Goal: Task Accomplishment & Management: Manage account settings

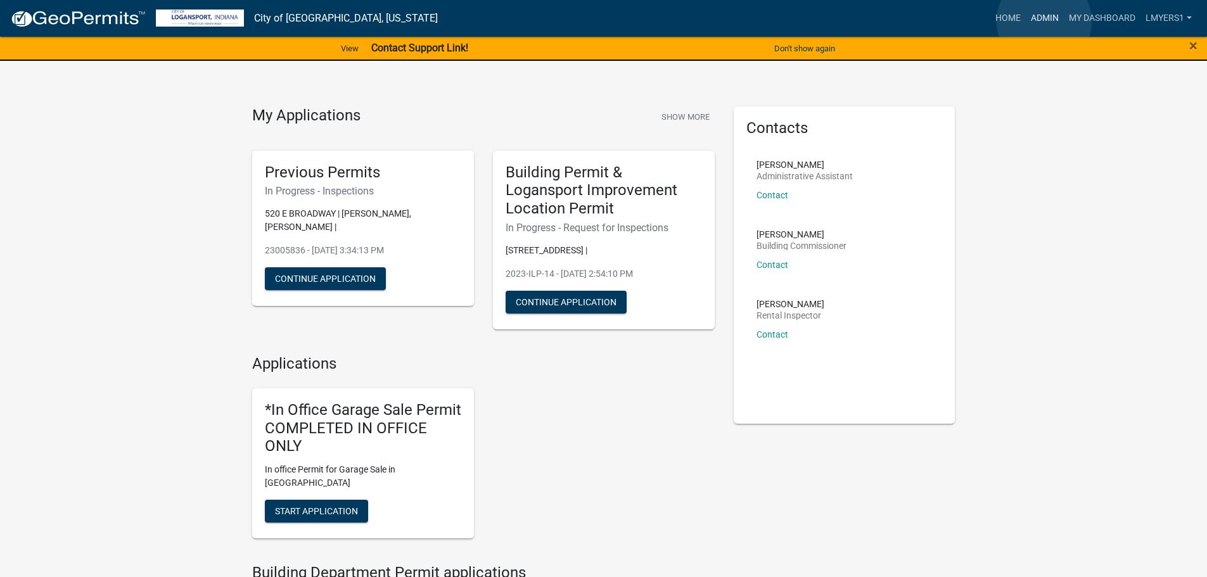
click at [1044, 21] on link "Admin" at bounding box center [1045, 18] width 38 height 24
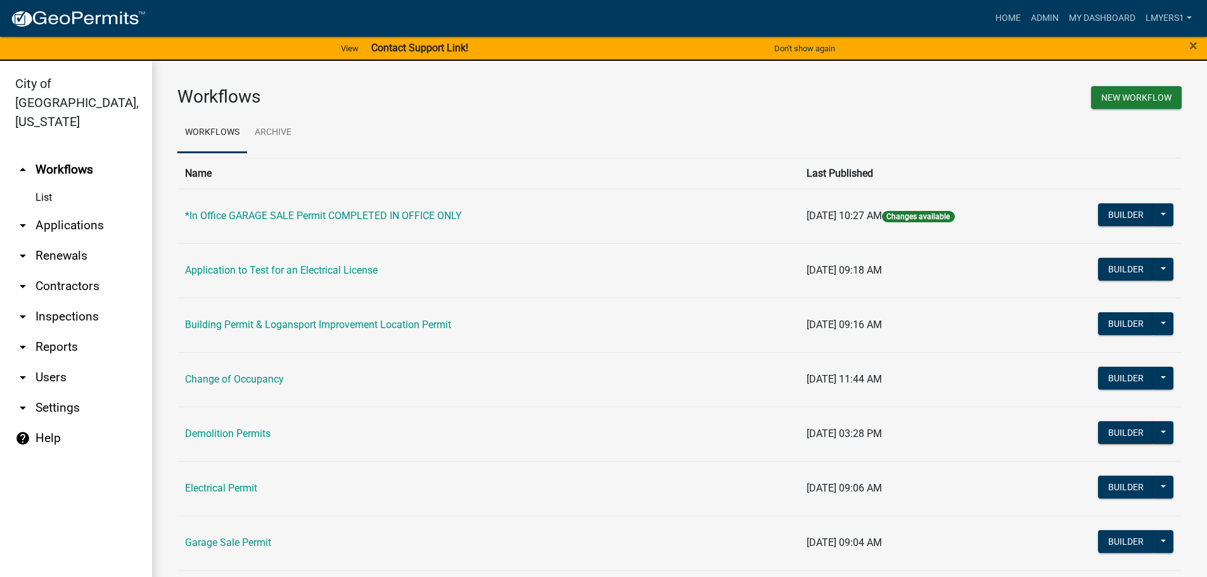
click at [41, 271] on link "arrow_drop_down Contractors" at bounding box center [76, 286] width 152 height 30
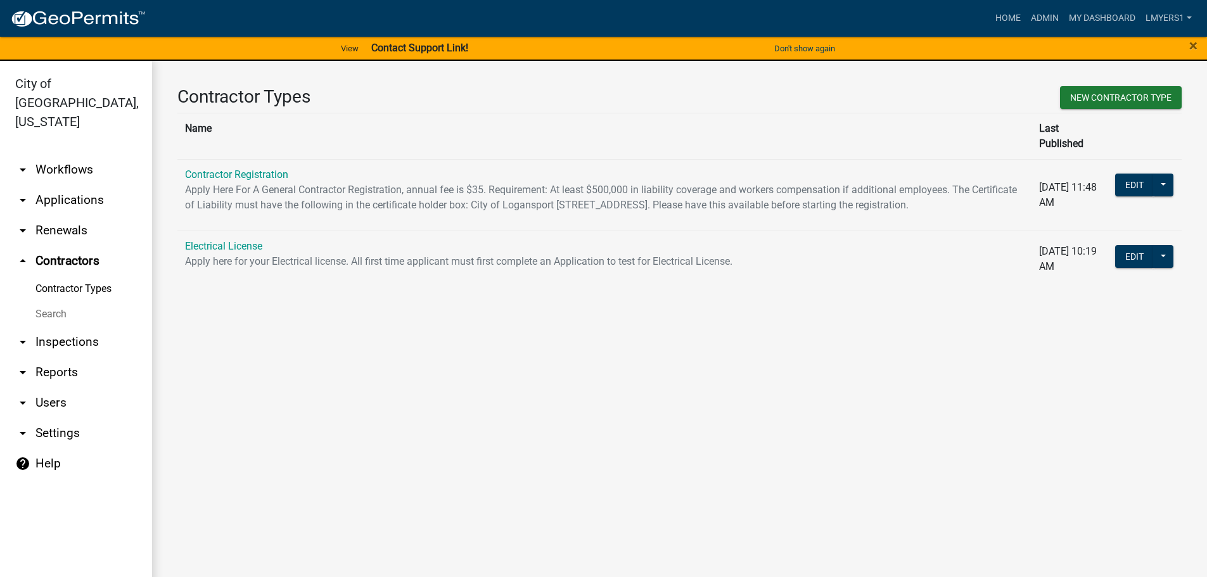
click at [54, 302] on link "Search" at bounding box center [76, 314] width 152 height 25
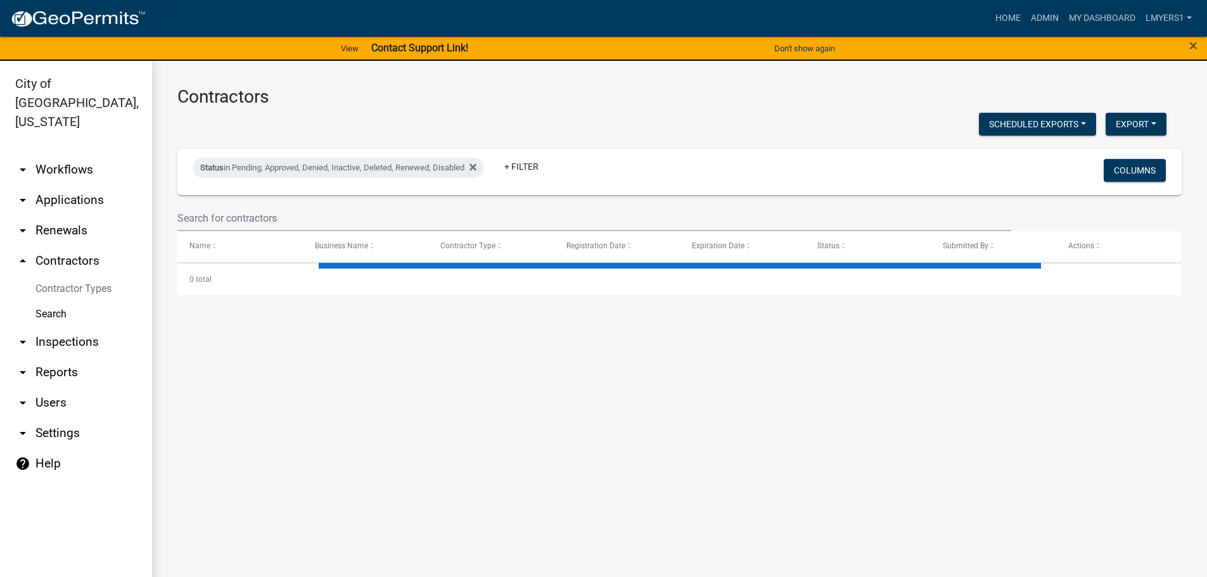
click at [94, 246] on link "arrow_drop_up Contractors" at bounding box center [76, 261] width 152 height 30
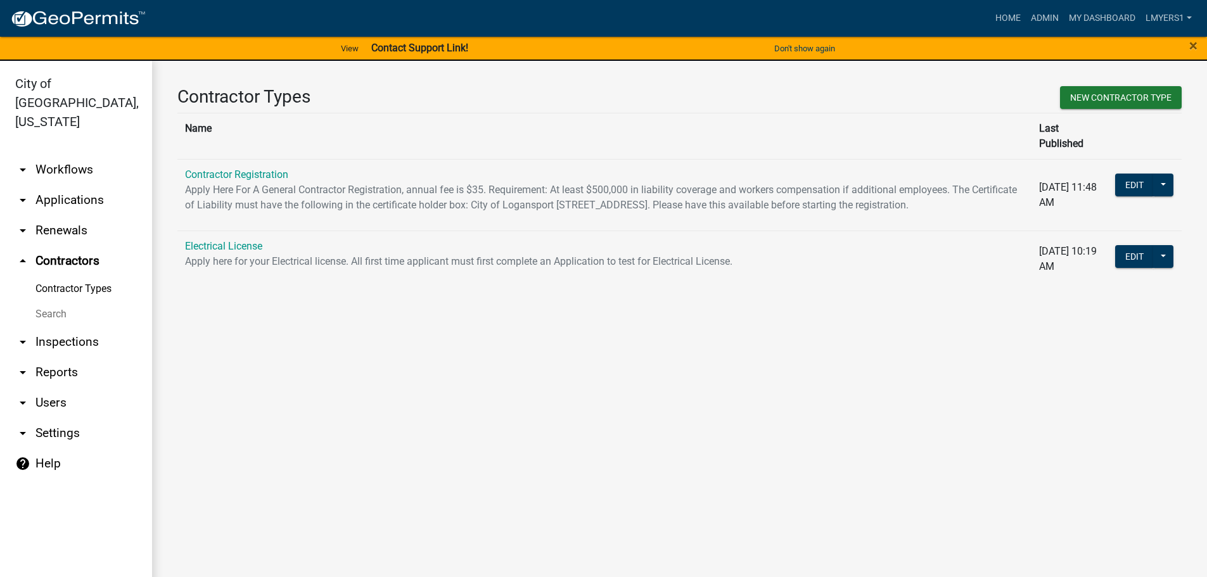
click at [196, 229] on td "Contractor Registration Apply Here For A General Contractor Registration, annua…" at bounding box center [604, 195] width 854 height 72
click at [82, 246] on link "arrow_drop_up Contractors" at bounding box center [76, 261] width 152 height 30
click at [228, 168] on link "Contractor Registration" at bounding box center [236, 174] width 103 height 12
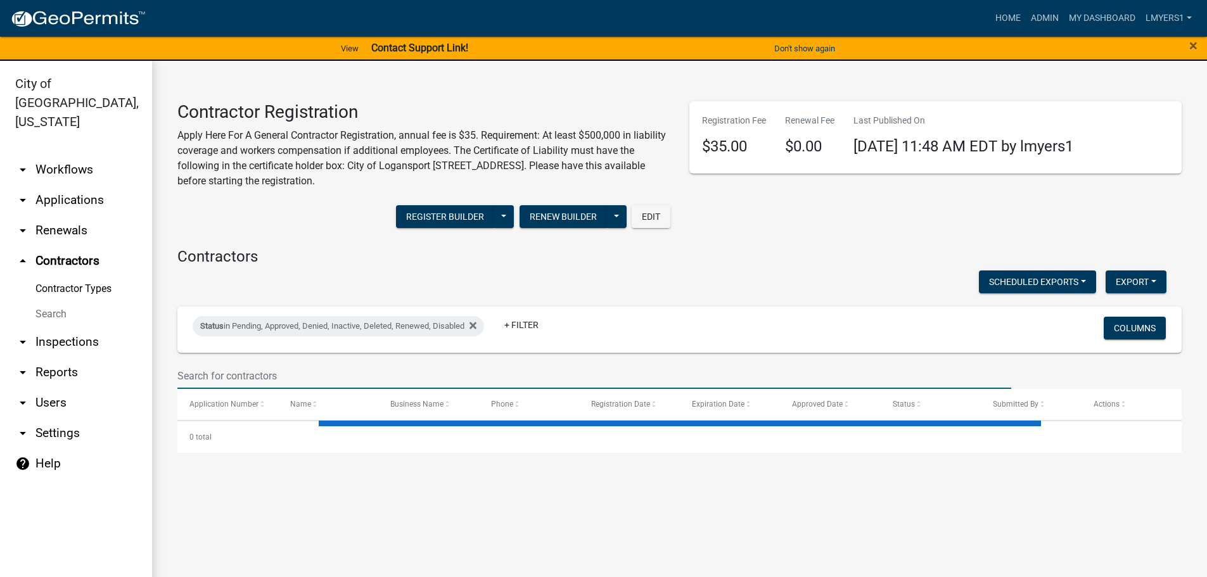
click at [202, 378] on input "text" at bounding box center [594, 376] width 834 height 26
select select "3: 100"
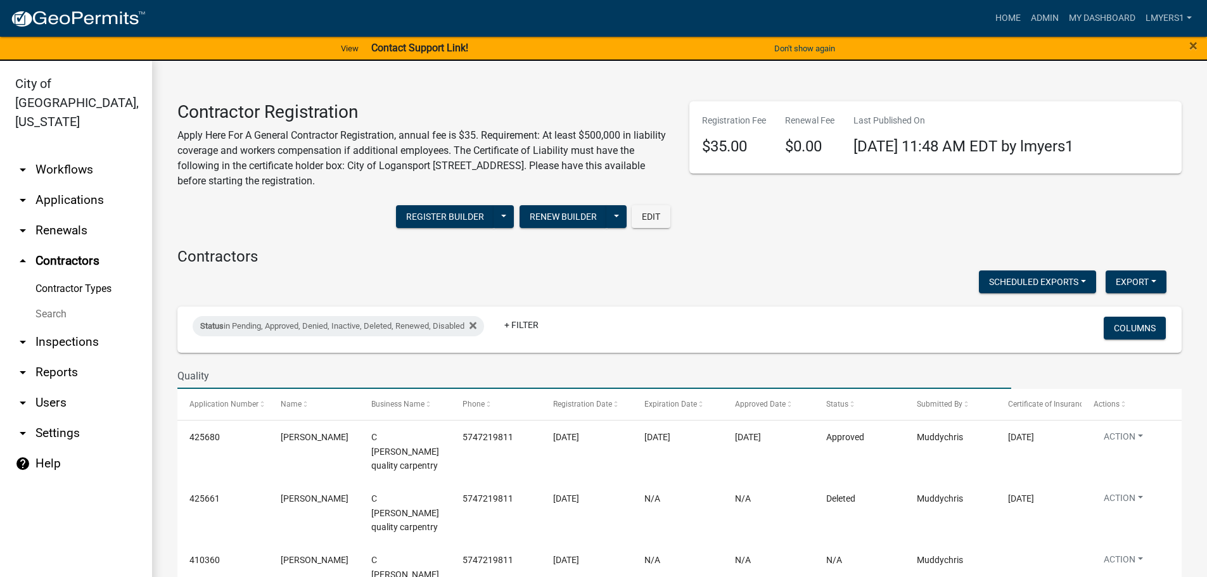
click at [219, 372] on input "Quality" at bounding box center [594, 376] width 834 height 26
type input "Quality"
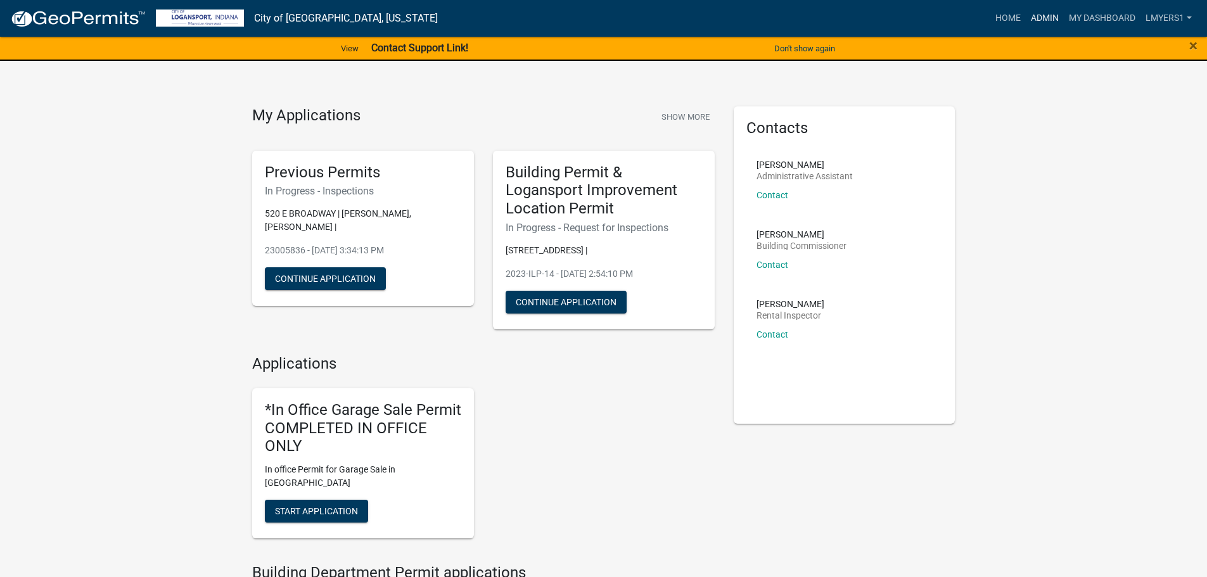
click at [1040, 25] on link "Admin" at bounding box center [1045, 18] width 38 height 24
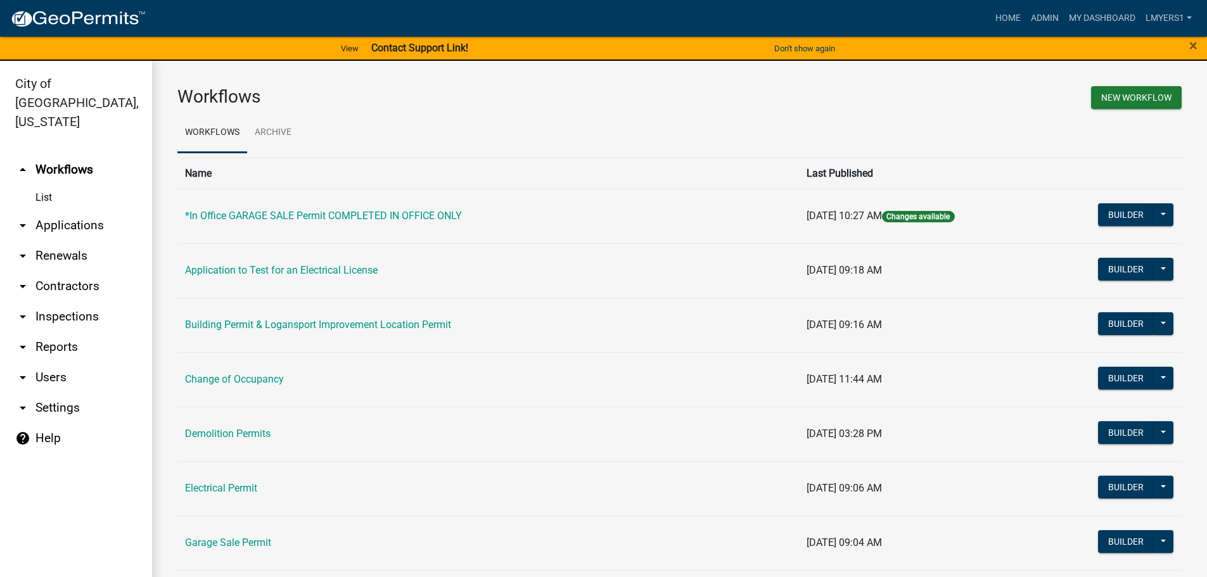
scroll to position [15, 0]
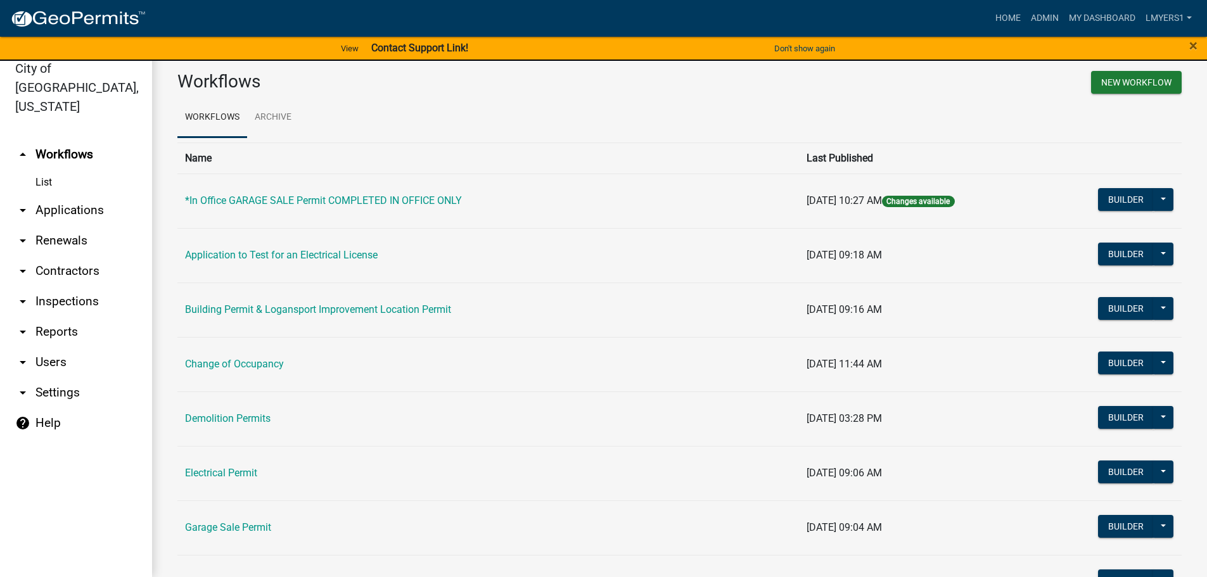
click at [65, 257] on link "arrow_drop_down Contractors" at bounding box center [76, 271] width 152 height 30
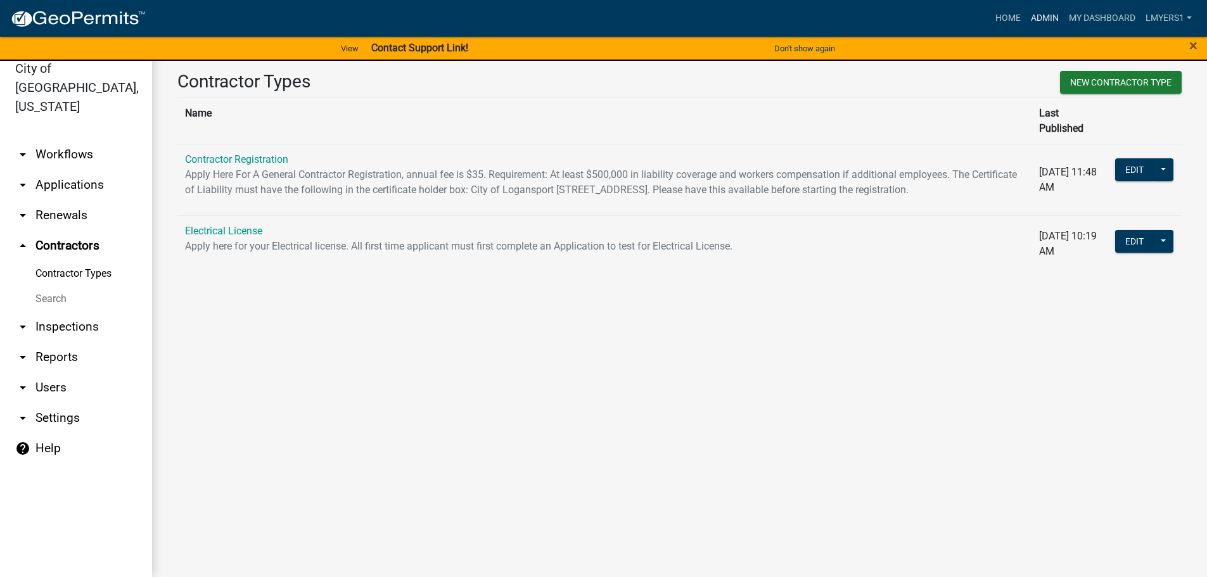
click at [1030, 19] on link "Admin" at bounding box center [1045, 18] width 38 height 24
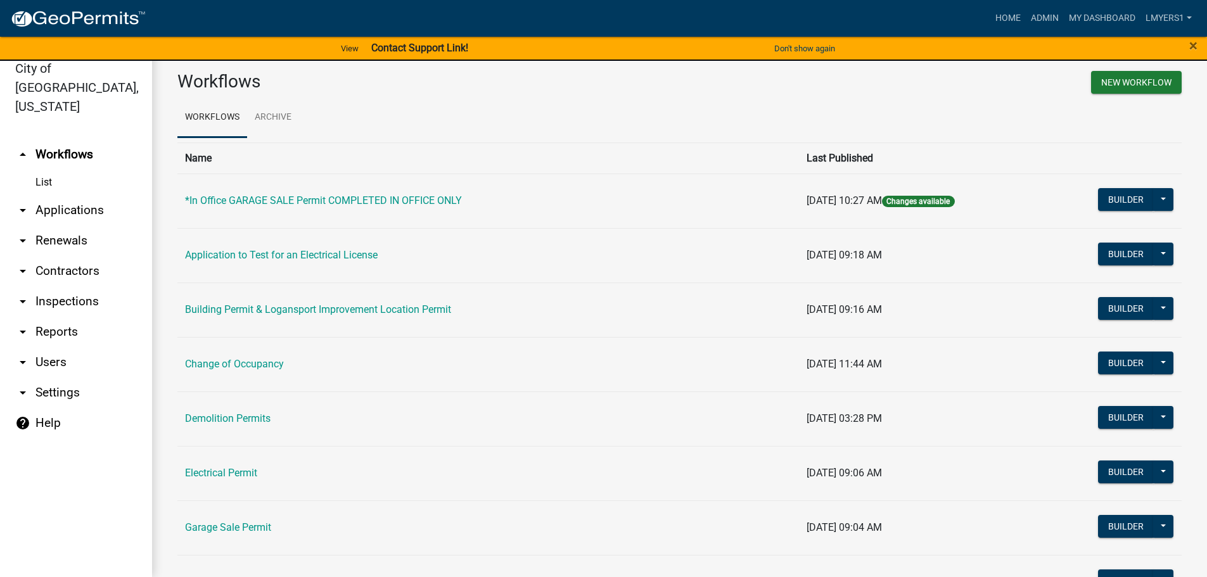
click at [65, 323] on link "arrow_drop_down Reports" at bounding box center [76, 332] width 152 height 30
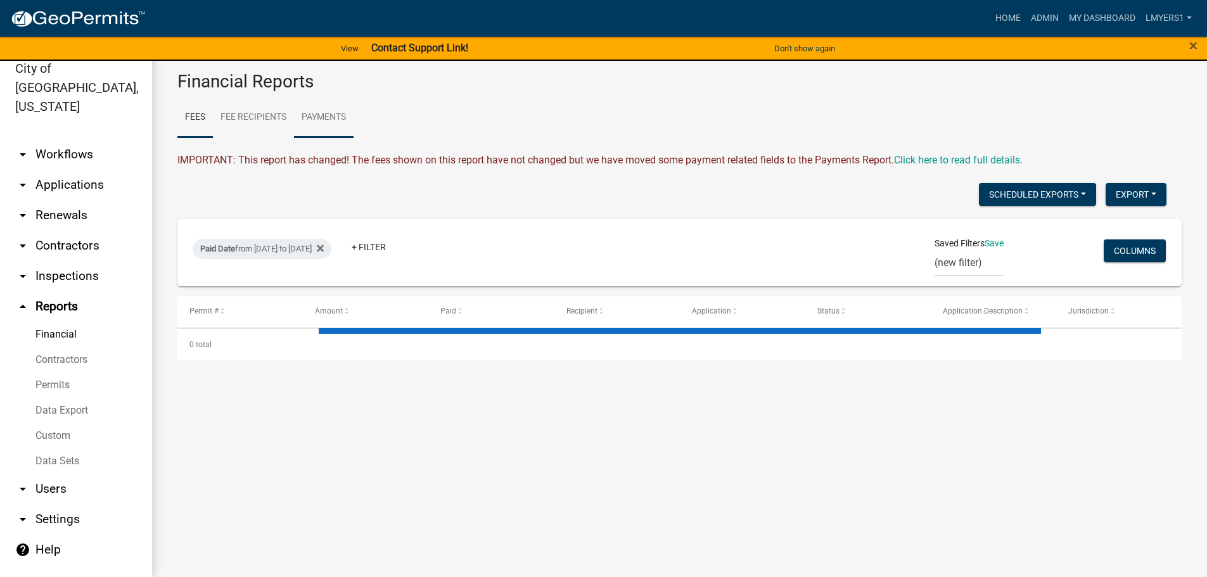
select select "3: 100"
click at [307, 117] on link "Payments" at bounding box center [324, 118] width 60 height 41
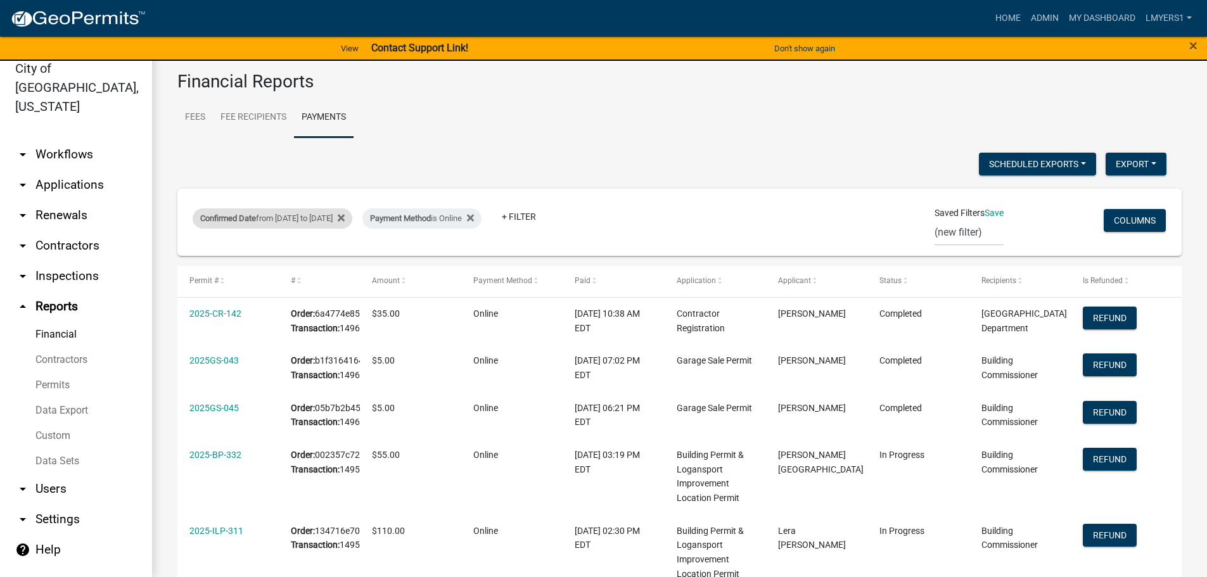
click at [346, 217] on div "Confirmed Date from 09/05/2025 to 09/12/2025" at bounding box center [273, 218] width 160 height 20
select select "custom"
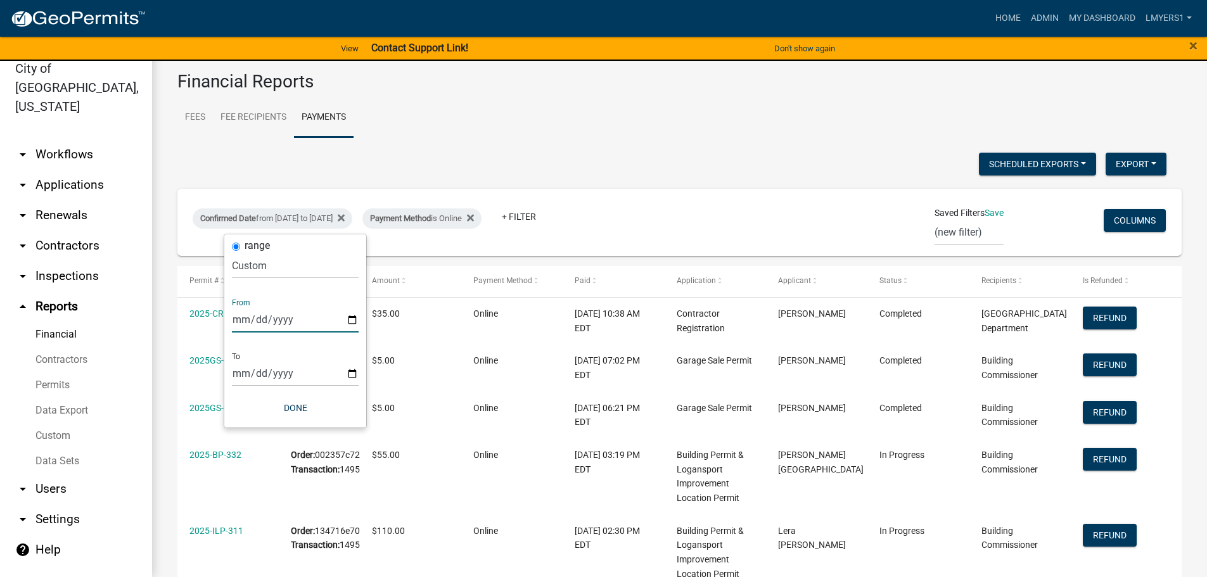
click at [350, 320] on input "2025-09-05" at bounding box center [295, 320] width 127 height 26
type input "2025-09-12"
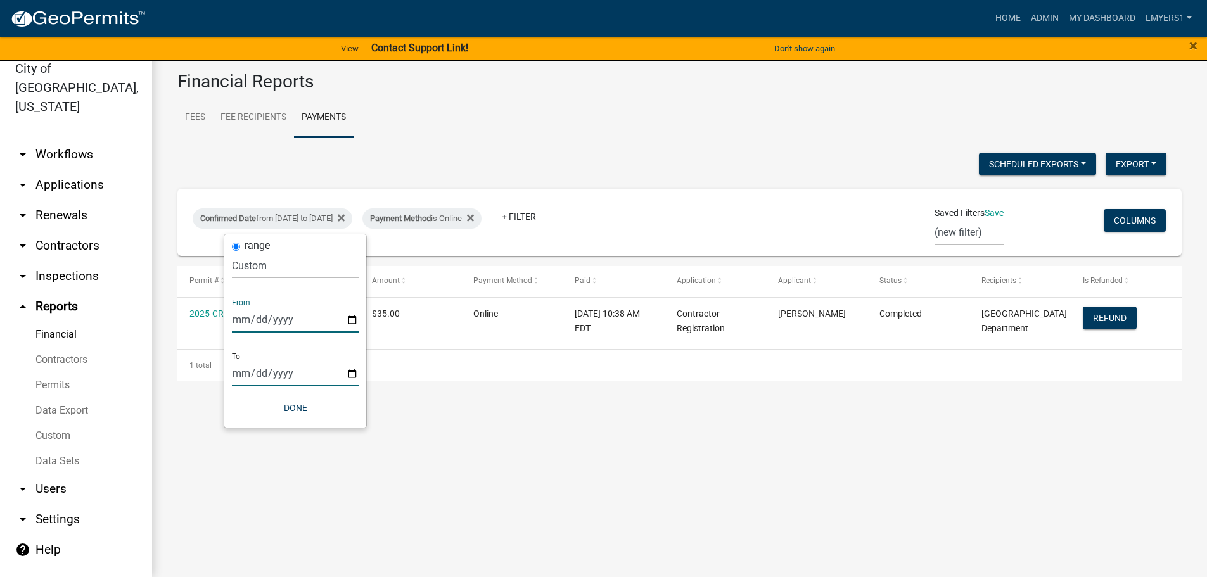
click at [352, 376] on input "2025-09-12" at bounding box center [295, 373] width 127 height 26
type input "2025-09-19"
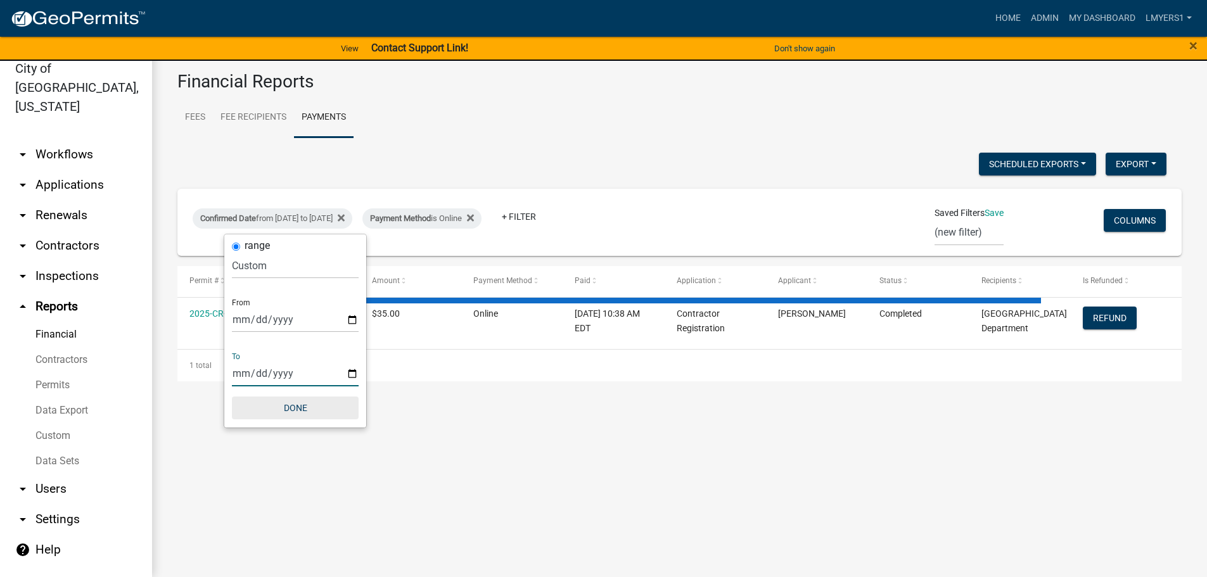
select select "3: 100"
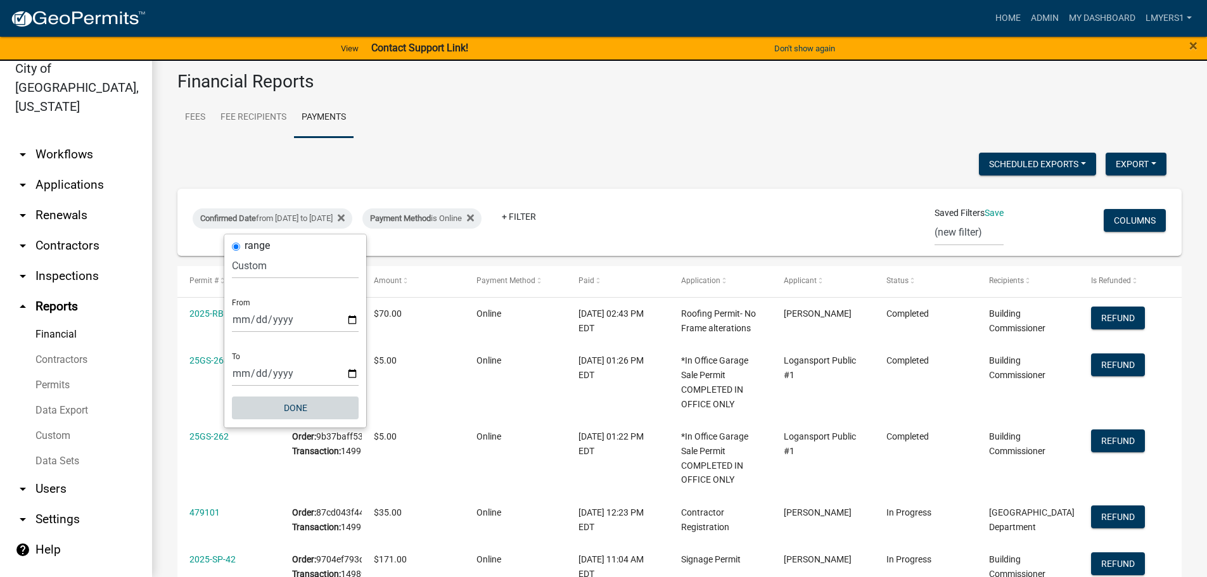
click at [292, 413] on button "Done" at bounding box center [295, 408] width 127 height 23
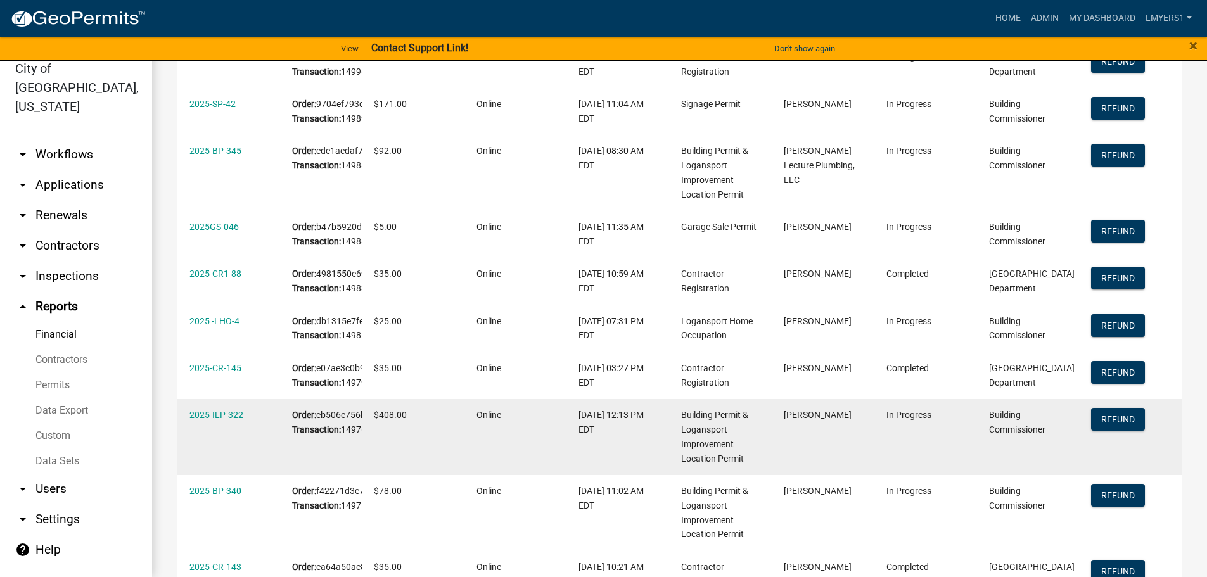
scroll to position [392, 0]
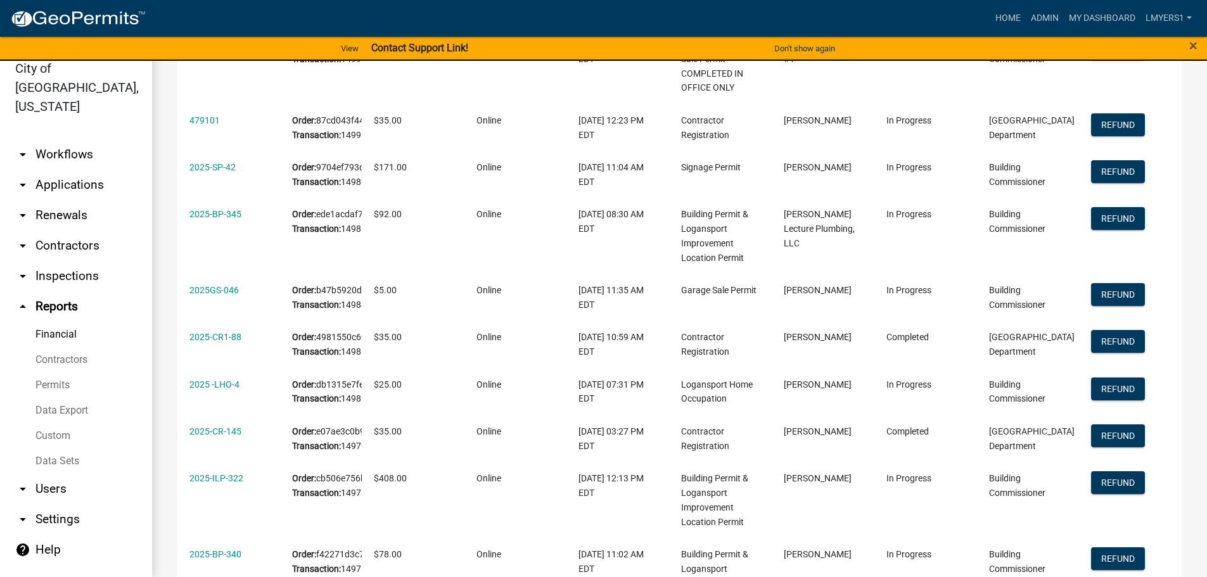
click at [59, 448] on link "Data Sets" at bounding box center [76, 460] width 152 height 25
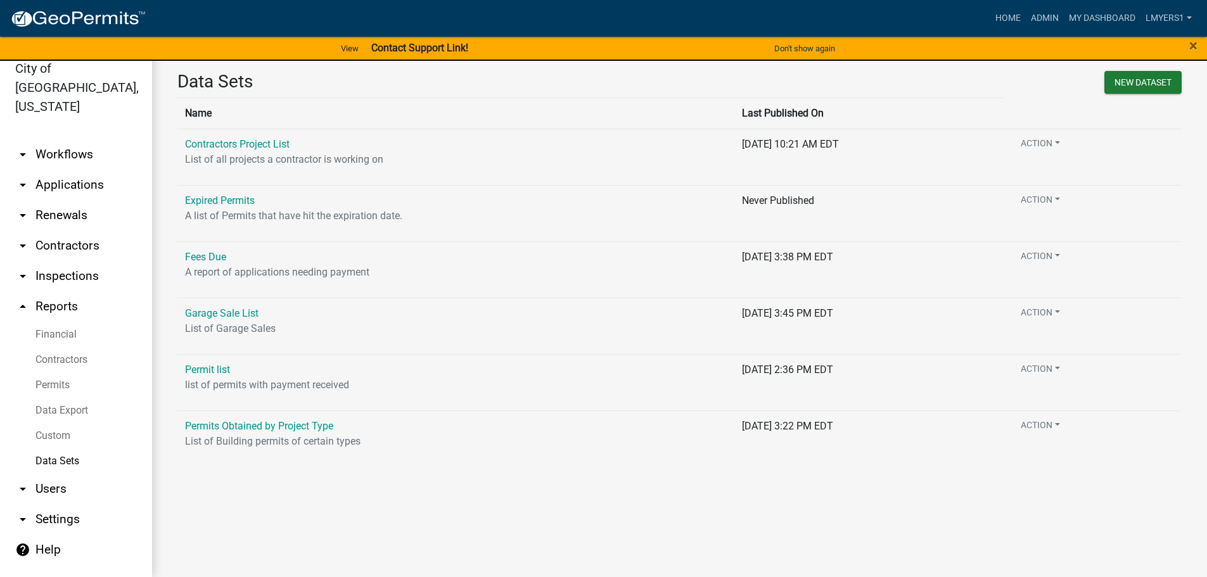
click at [82, 398] on link "Data Export" at bounding box center [76, 410] width 152 height 25
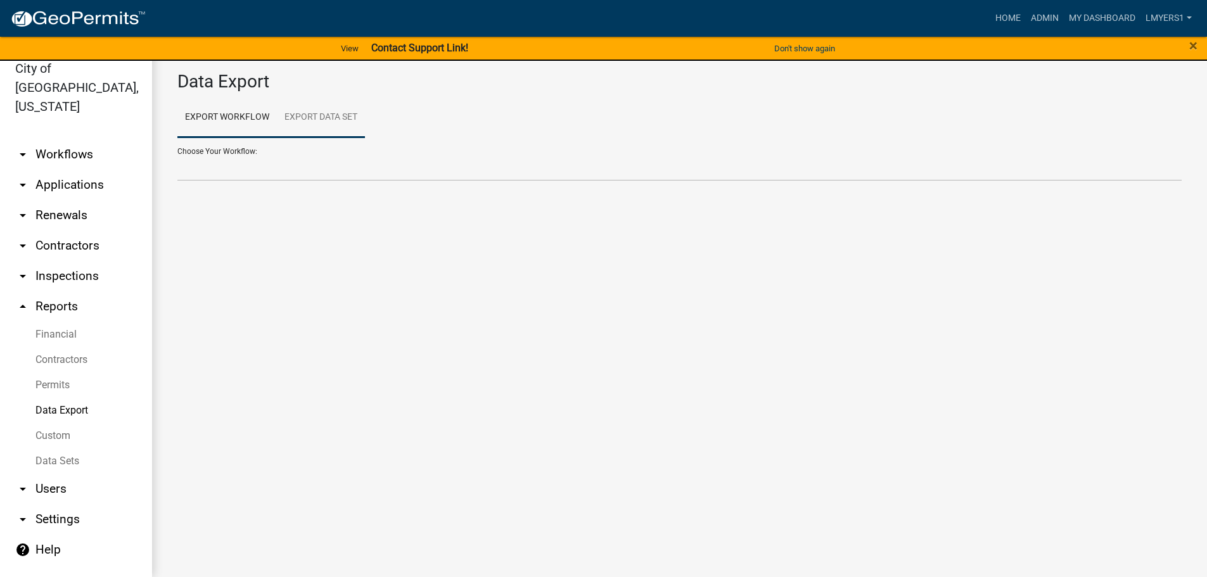
click at [326, 118] on link "Export Data Set" at bounding box center [321, 118] width 88 height 41
click at [284, 172] on select "Contractors Project List Fees Due Garage Sale List Permit list Permits Obtained…" at bounding box center [679, 168] width 1004 height 26
click at [252, 122] on link "Export Workflow" at bounding box center [226, 118] width 99 height 41
click at [237, 178] on select "*In Office GARAGE SALE Permit COMPLETED IN OFFICE ONLY Application to Test for …" at bounding box center [679, 168] width 1004 height 26
click at [284, 116] on link "Export Data Set" at bounding box center [321, 118] width 88 height 41
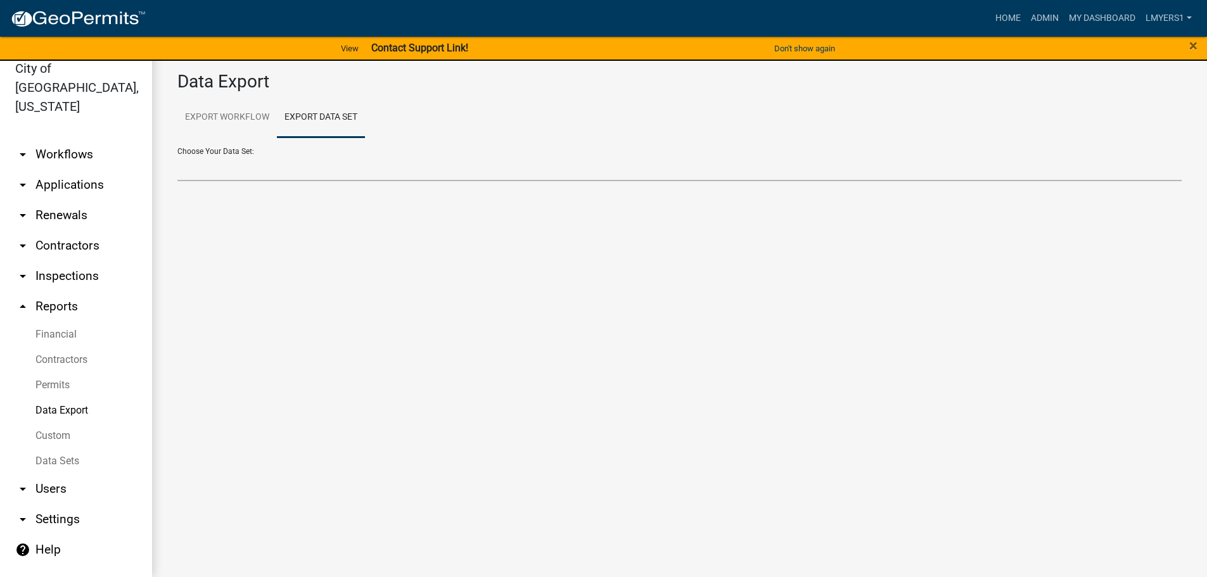
click at [240, 170] on select "Contractors Project List Fees Due Garage Sale List Permit list Permits Obtained…" at bounding box center [679, 168] width 1004 height 26
select select "3: 82e0a01d-f1b8-49f2-aad3-a8058d032405"
click at [177, 155] on select "Contractors Project List Fees Due Garage Sale List Permit list Permits Obtained…" at bounding box center [679, 168] width 1004 height 26
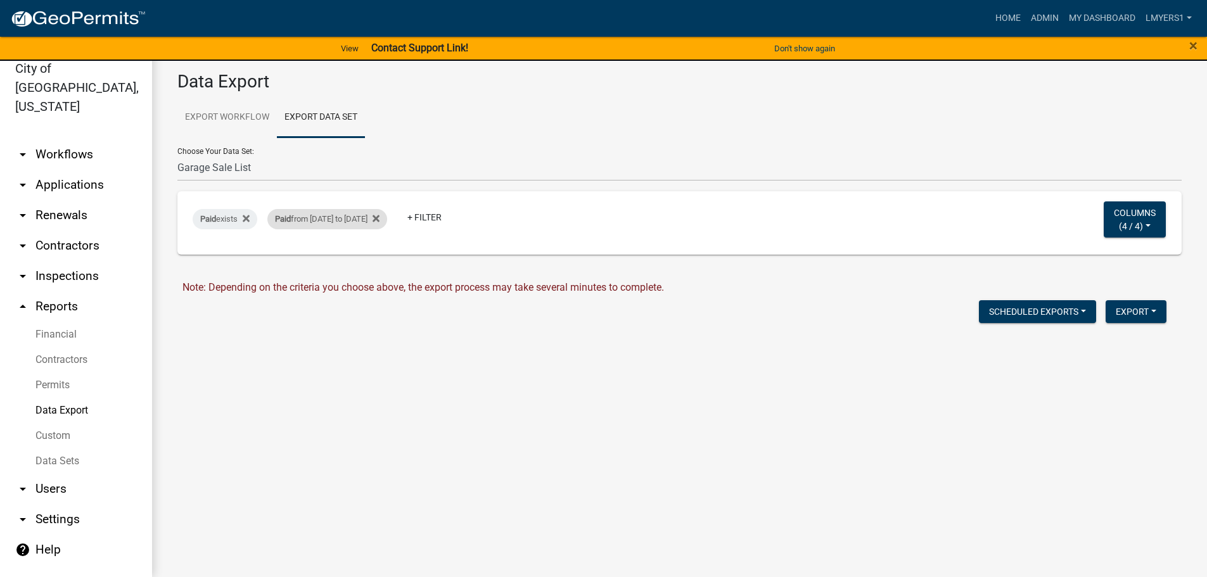
click at [359, 213] on div "Paid from 09/12/2025 to 09/13/2025" at bounding box center [327, 219] width 120 height 20
select select "custom"
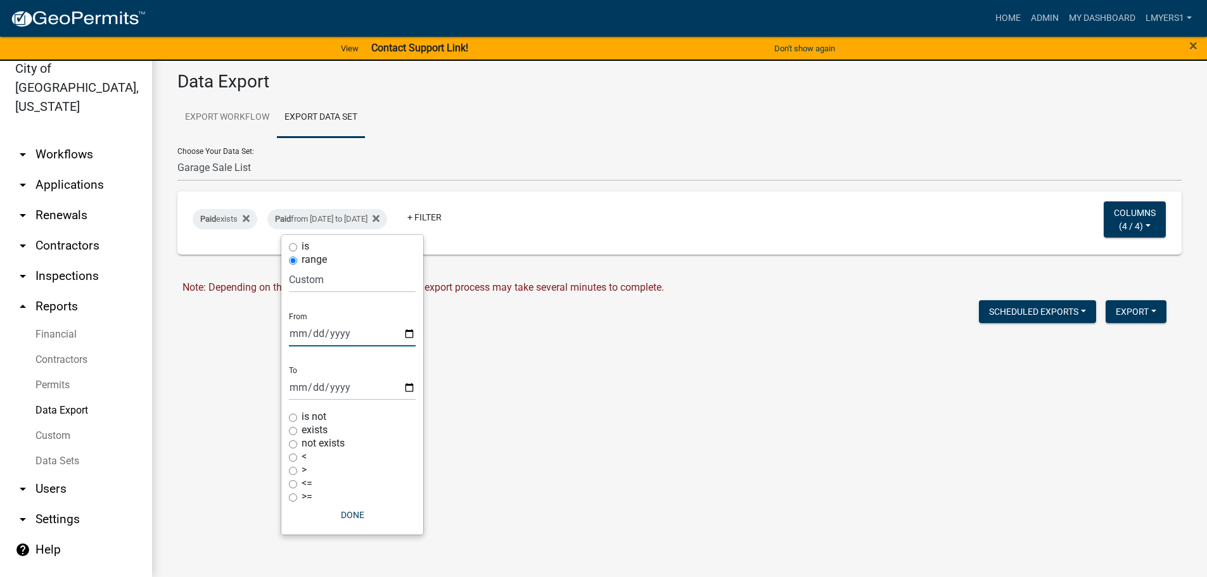
click at [412, 328] on input "2025-09-12" at bounding box center [352, 334] width 127 height 26
type input "2025-09-05"
click at [413, 393] on input "2025-09-13" at bounding box center [352, 387] width 127 height 26
type input "2025-09-19"
click at [350, 517] on button "Done" at bounding box center [352, 515] width 127 height 23
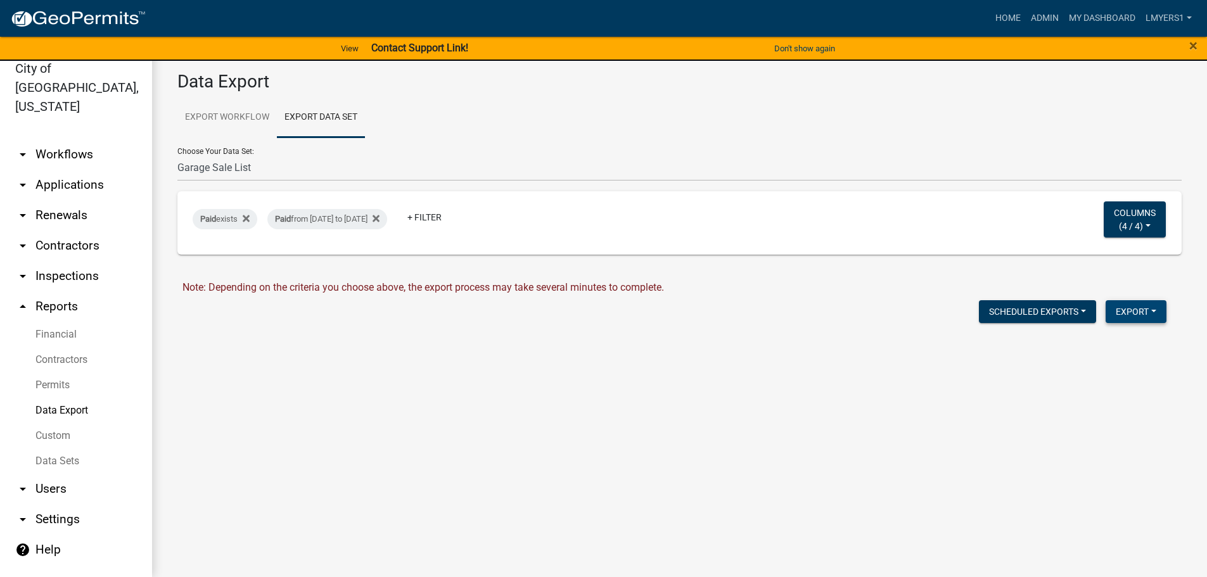
click at [1141, 311] on button "Export" at bounding box center [1135, 311] width 61 height 23
click at [1114, 345] on button "Excel Format (.xlsx)" at bounding box center [1107, 344] width 118 height 30
click at [236, 331] on div "Download Garage Sale List.xlsx" at bounding box center [686, 338] width 1008 height 15
click at [235, 339] on link "Download Garage Sale List.xlsx" at bounding box center [253, 339] width 142 height 12
click at [61, 170] on link "arrow_drop_down Applications" at bounding box center [76, 185] width 152 height 30
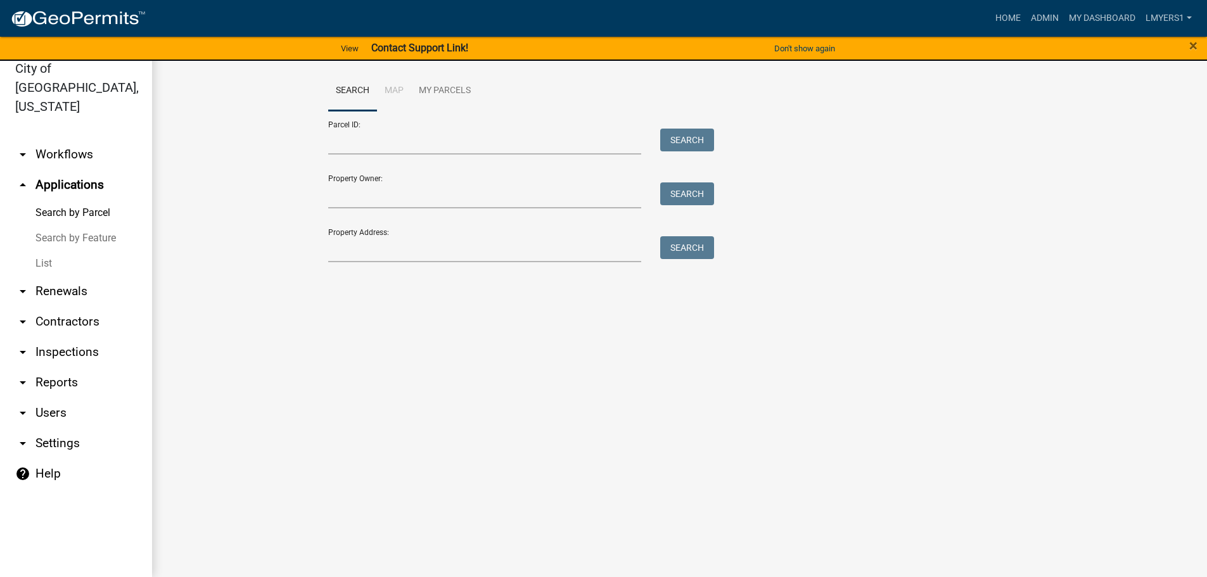
drag, startPoint x: 34, startPoint y: 241, endPoint x: 77, endPoint y: 238, distance: 43.2
click at [35, 251] on link "List" at bounding box center [76, 263] width 152 height 25
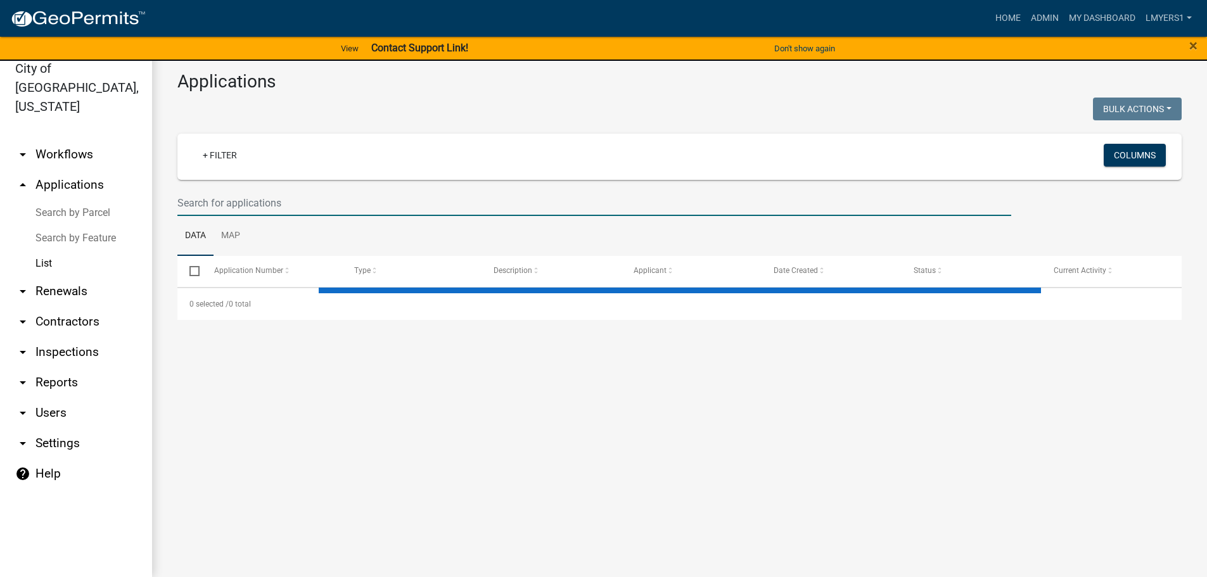
click at [264, 204] on input "text" at bounding box center [594, 203] width 834 height 26
select select "3: 100"
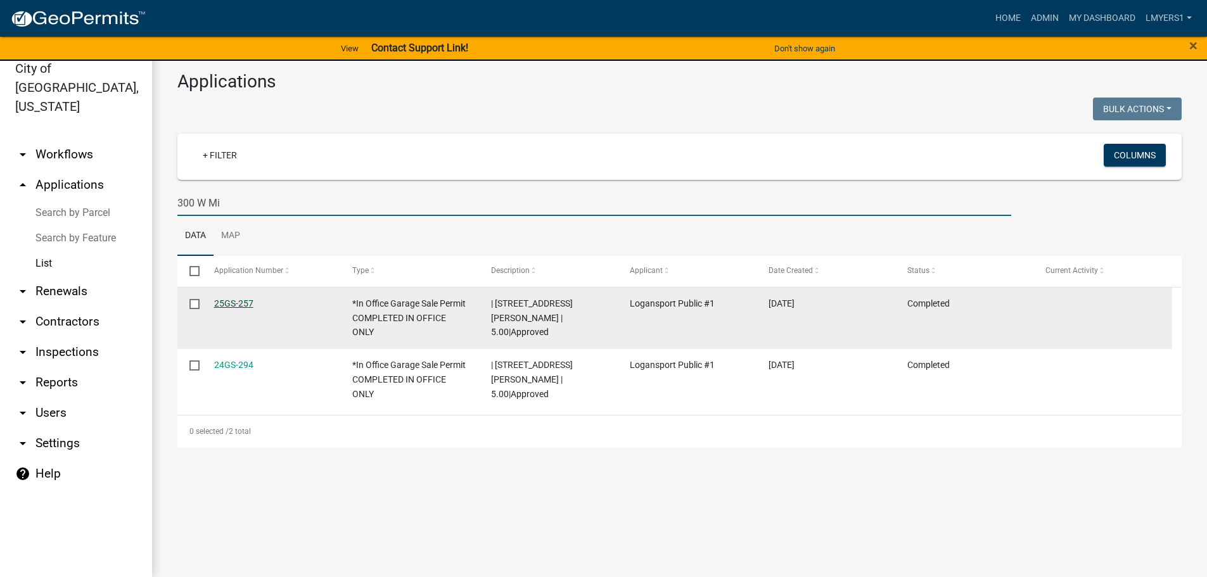
type input "300 W Mi"
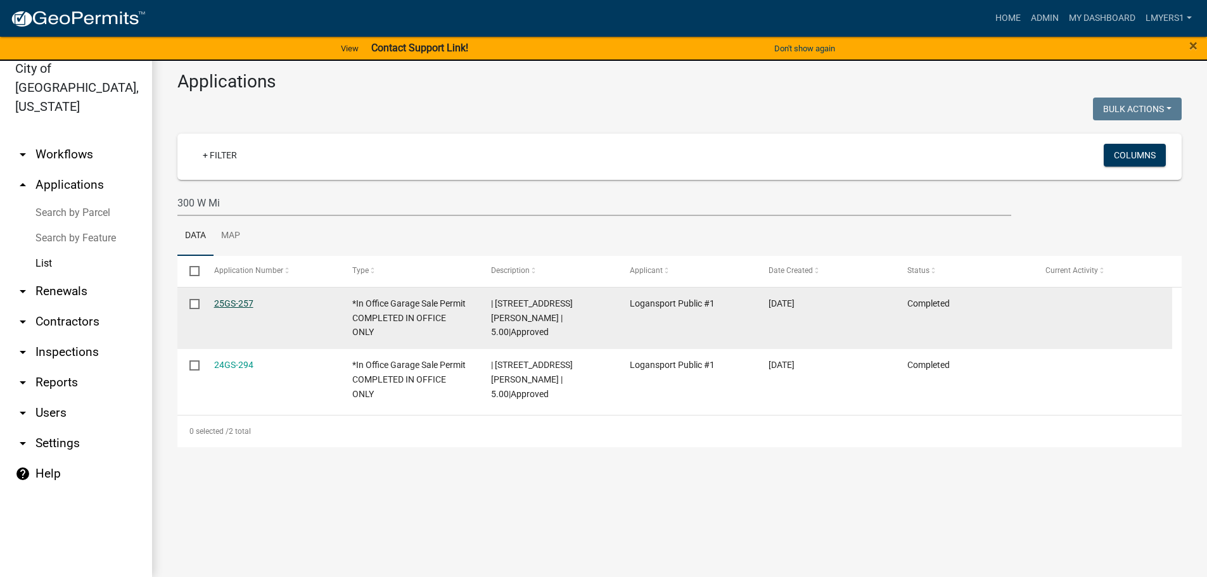
click at [226, 299] on link "25GS-257" at bounding box center [233, 303] width 39 height 10
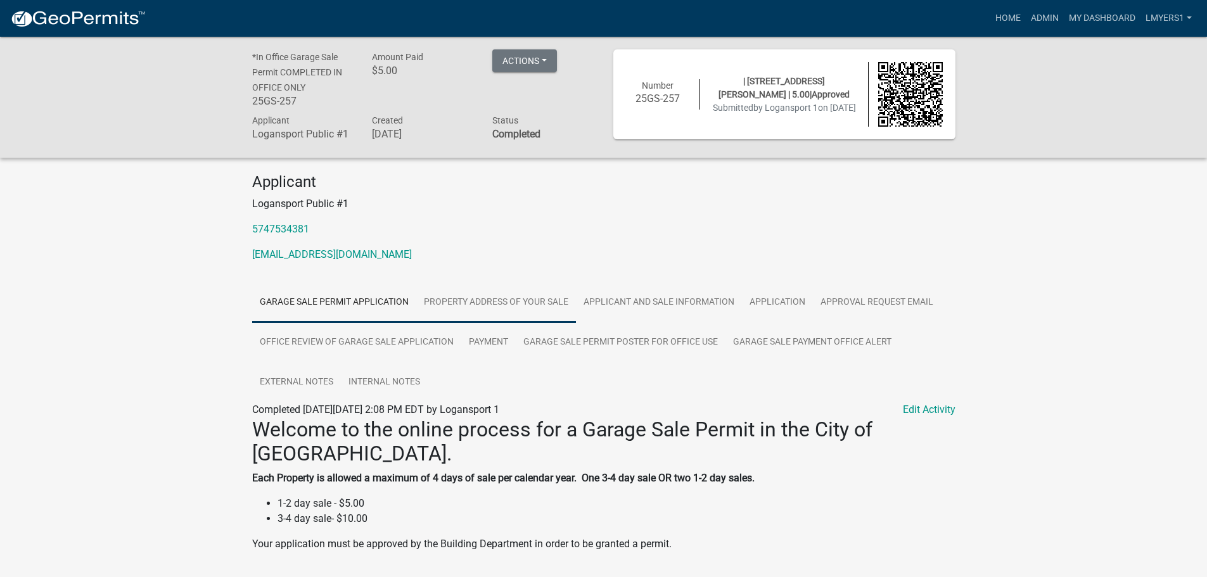
click at [525, 309] on link "PROPERTY ADDRESS OF YOUR SALE" at bounding box center [496, 303] width 160 height 41
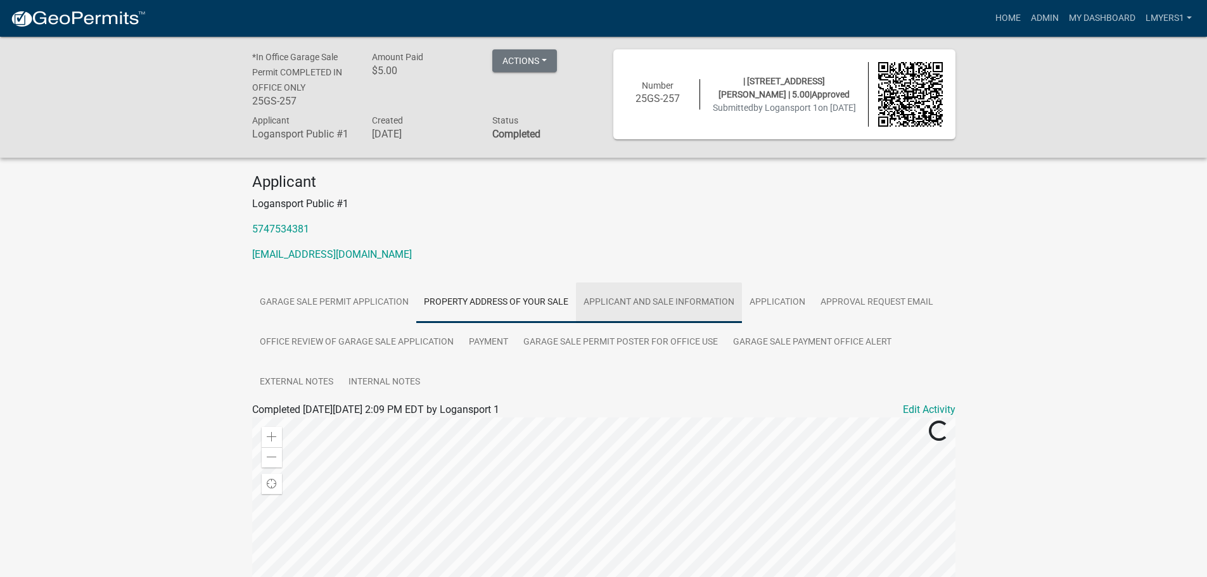
click at [636, 307] on link "Applicant and Sale Information" at bounding box center [659, 303] width 166 height 41
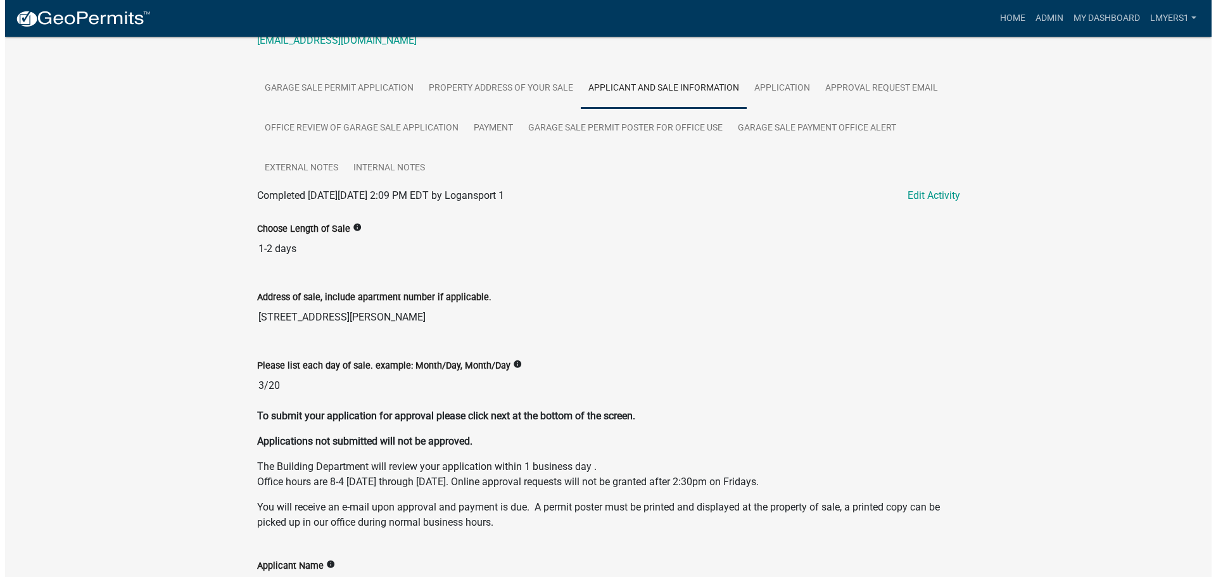
scroll to position [253, 0]
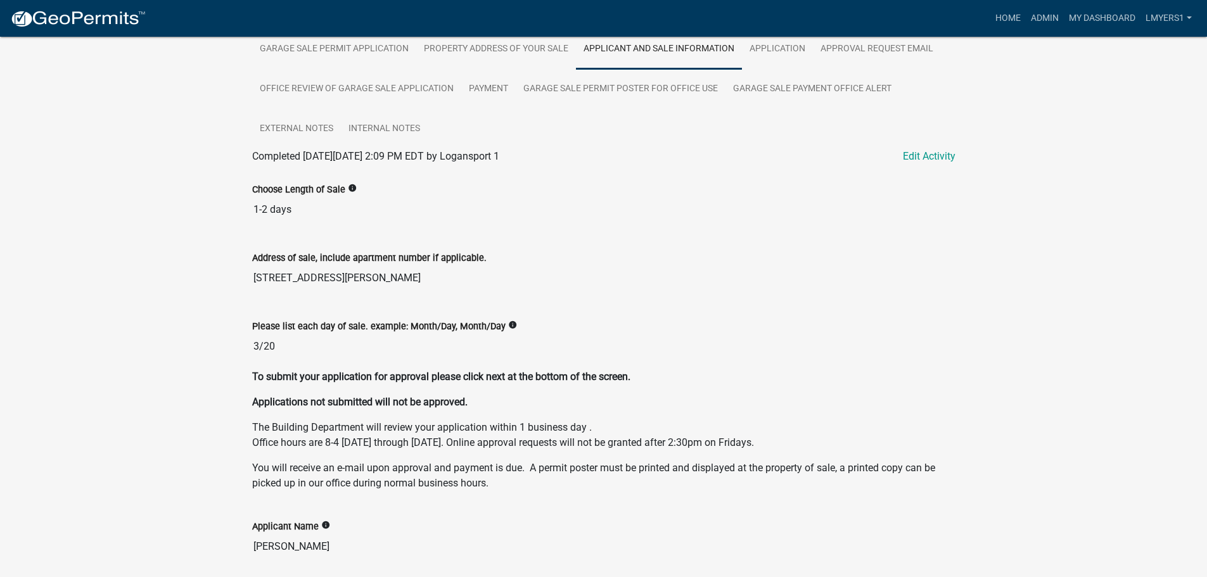
click at [259, 341] on input "3/20" at bounding box center [603, 346] width 703 height 25
click at [908, 156] on link "Edit Activity" at bounding box center [929, 156] width 53 height 15
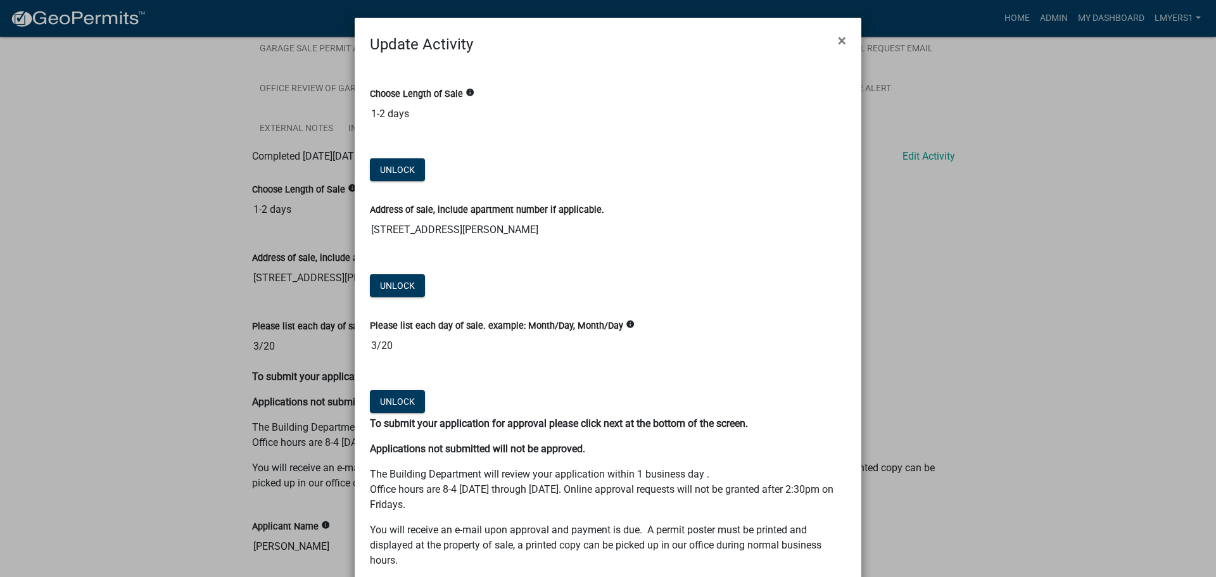
click at [372, 347] on input "3/20" at bounding box center [608, 345] width 476 height 25
click at [370, 343] on input "3/20" at bounding box center [608, 345] width 476 height 25
click at [386, 401] on button "Unlock" at bounding box center [397, 401] width 55 height 23
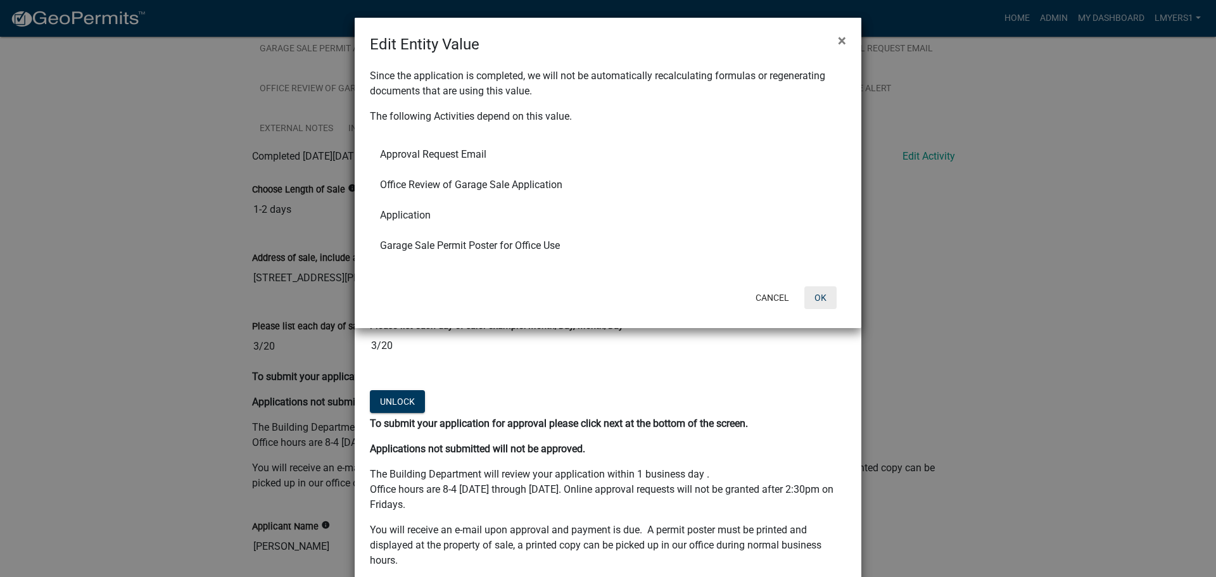
click at [829, 302] on button "OK" at bounding box center [820, 297] width 32 height 23
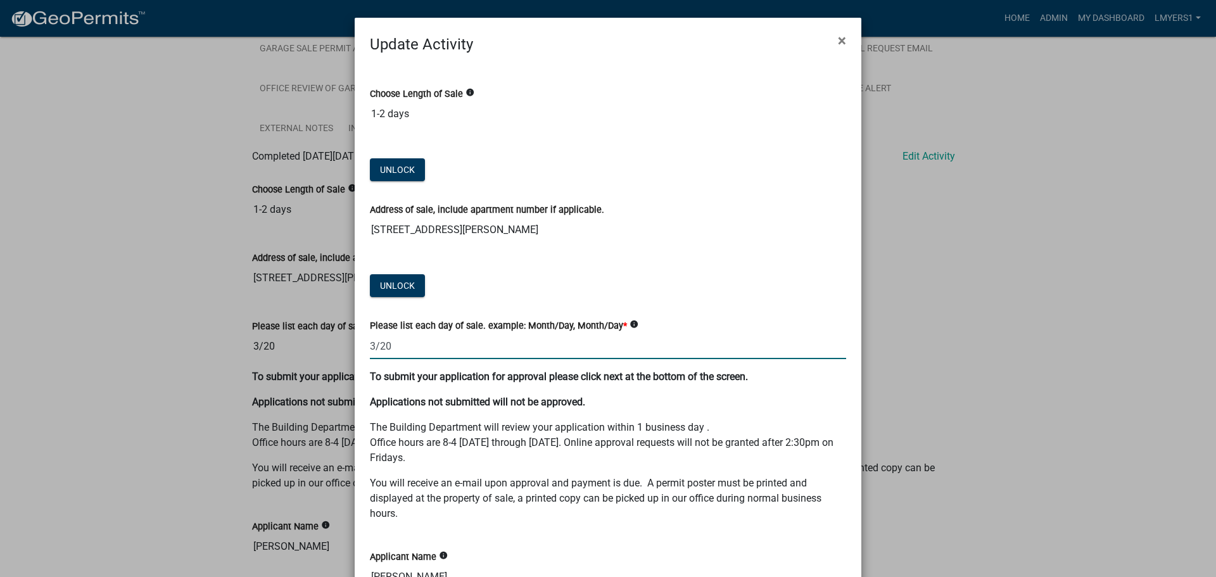
click at [370, 345] on input "3/20" at bounding box center [608, 346] width 476 height 26
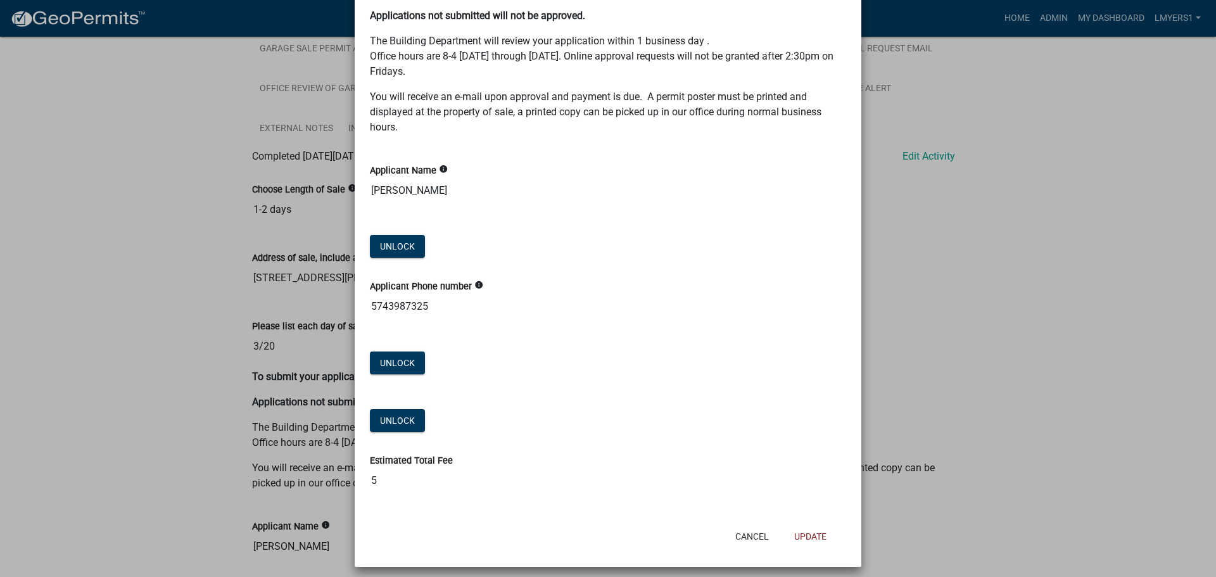
scroll to position [394, 0]
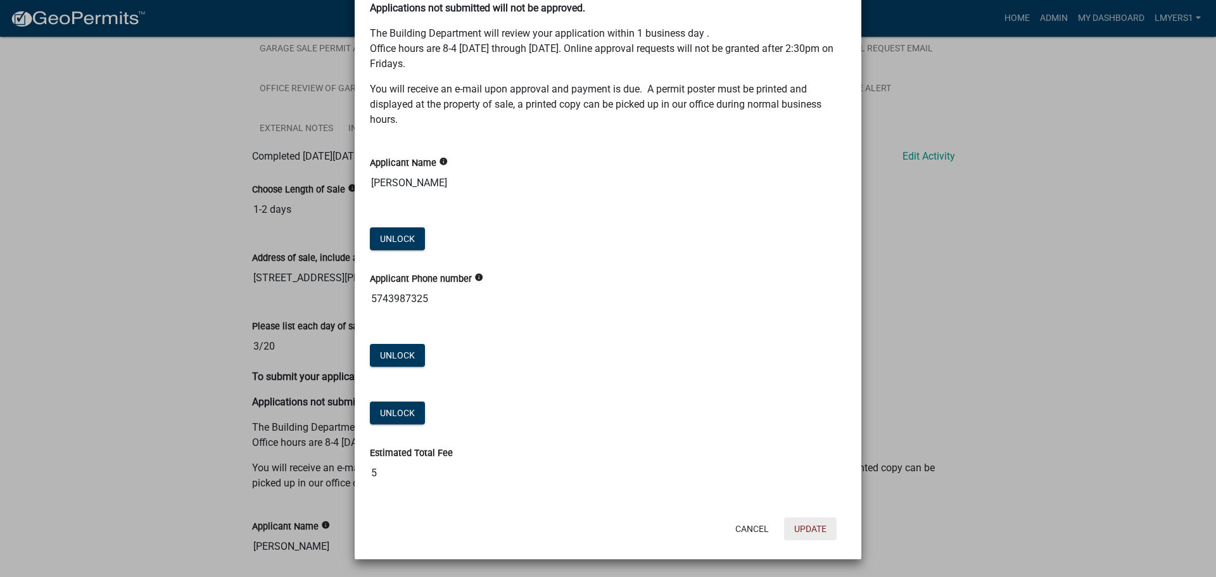
type input "9/20"
drag, startPoint x: 800, startPoint y: 532, endPoint x: 781, endPoint y: 537, distance: 19.7
click at [801, 532] on button "Update" at bounding box center [810, 529] width 53 height 23
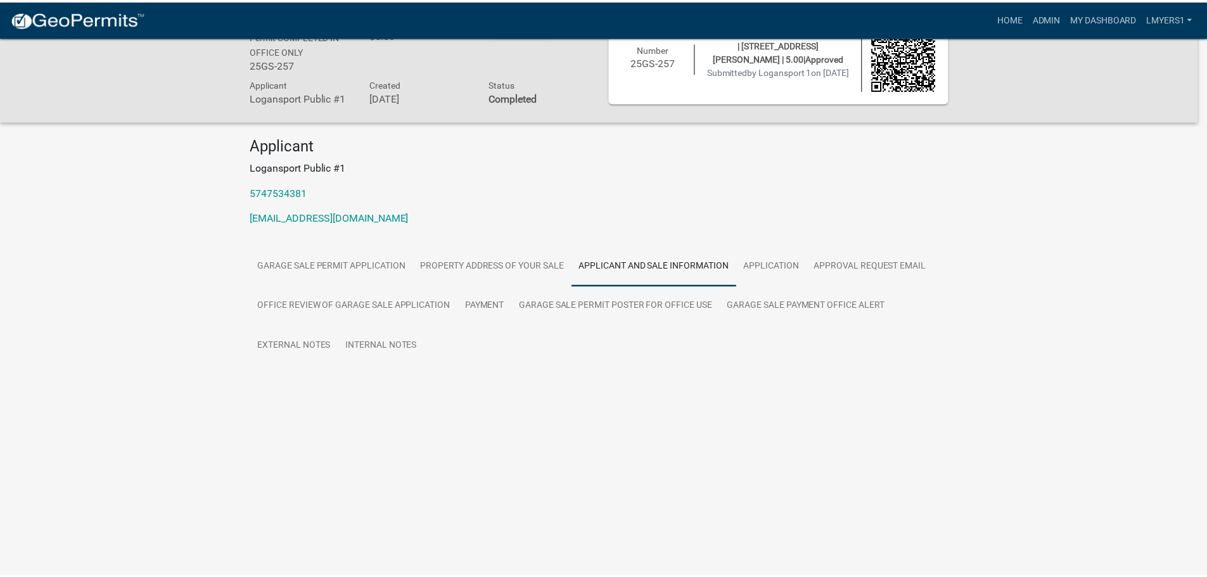
scroll to position [253, 0]
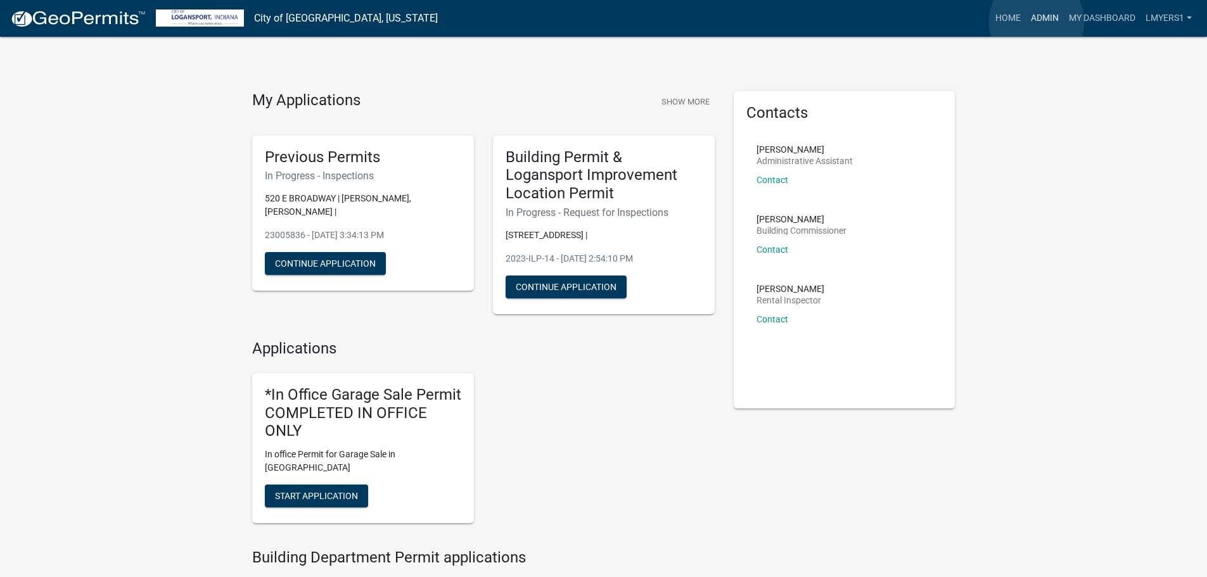
click at [1036, 22] on link "Admin" at bounding box center [1045, 18] width 38 height 24
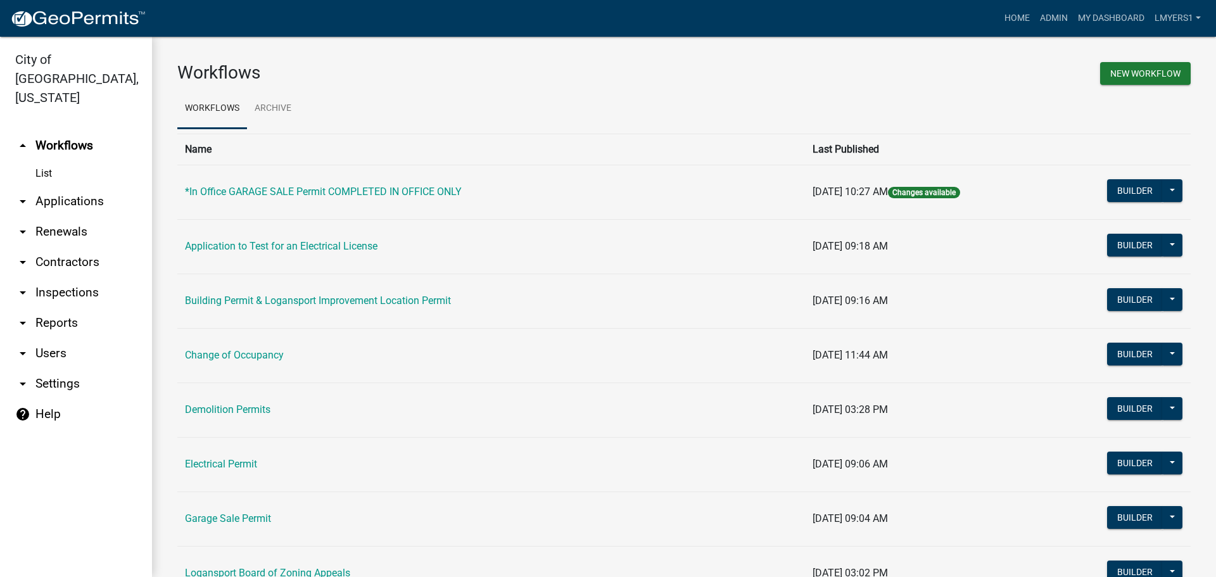
click at [71, 186] on link "arrow_drop_down Applications" at bounding box center [76, 201] width 152 height 30
